Goal: Task Accomplishment & Management: Manage account settings

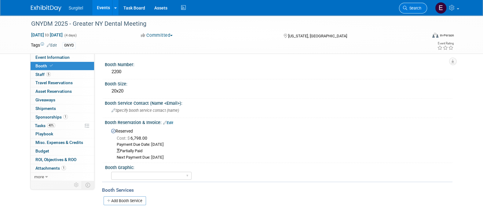
click at [419, 7] on span "Search" at bounding box center [414, 8] width 14 height 5
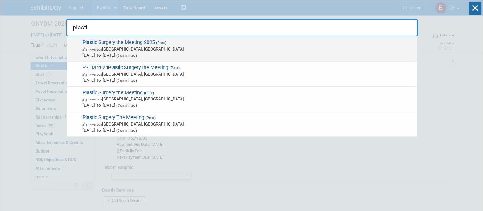
type input "plasti"
click at [335, 55] on span "Oct 10, 2025 to Oct 12, 2025 (Committed)" at bounding box center [249, 55] width 332 height 6
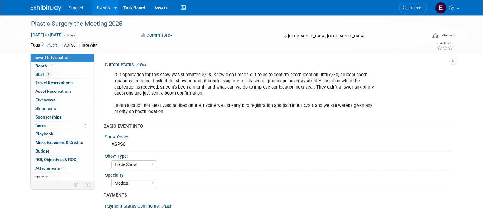
select select "Trade Show"
select select "Medical"
select select "SkyMiles - 93008"
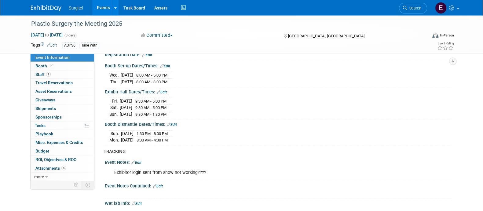
scroll to position [570, 0]
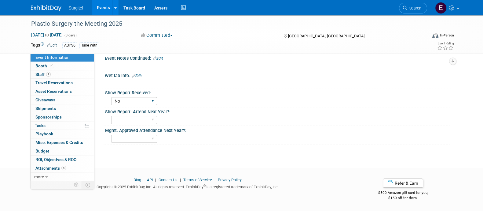
click at [135, 106] on div "No Yes" at bounding box center [134, 100] width 46 height 11
click at [133, 103] on select "No Yes" at bounding box center [134, 101] width 46 height 8
select select "Yes"
click at [111, 97] on select "No Yes" at bounding box center [134, 101] width 46 height 8
click at [77, 168] on link "4 Attachments 4" at bounding box center [63, 168] width 64 height 8
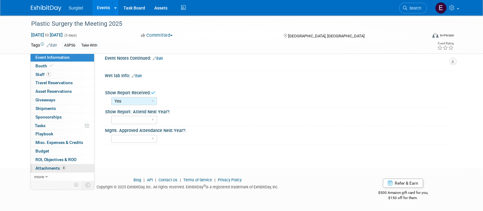
scroll to position [0, 0]
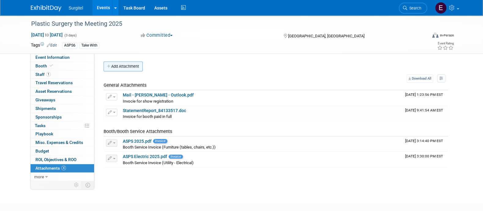
click at [122, 69] on button "Add Attachment" at bounding box center [123, 66] width 39 height 10
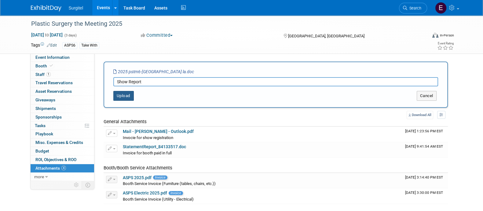
type input "Show Report"
click at [125, 96] on button "Upload" at bounding box center [123, 96] width 20 height 10
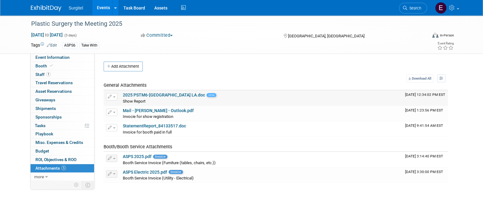
click at [225, 99] on div "Show Report Show Report X" at bounding box center [262, 101] width 278 height 6
click at [101, 11] on link "Events" at bounding box center [103, 7] width 22 height 15
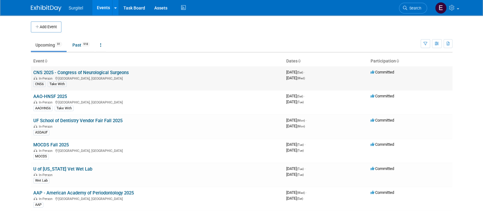
click at [120, 72] on link "CNS 2025 - Congress of Neurological Surgeons" at bounding box center [81, 73] width 96 height 6
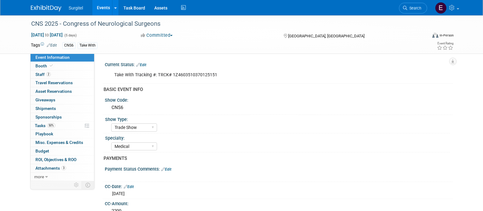
select select "Trade Show"
select select "Medical"
select select "SkyMiles - 93008"
select select "No"
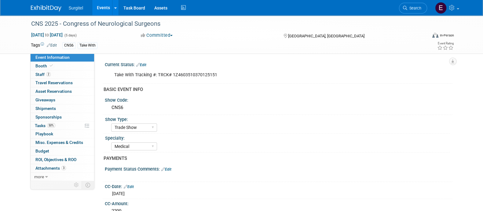
click at [59, 68] on link "Booth" at bounding box center [63, 66] width 64 height 8
select select "8' Fabric Popup"
